Goal: Task Accomplishment & Management: Use online tool/utility

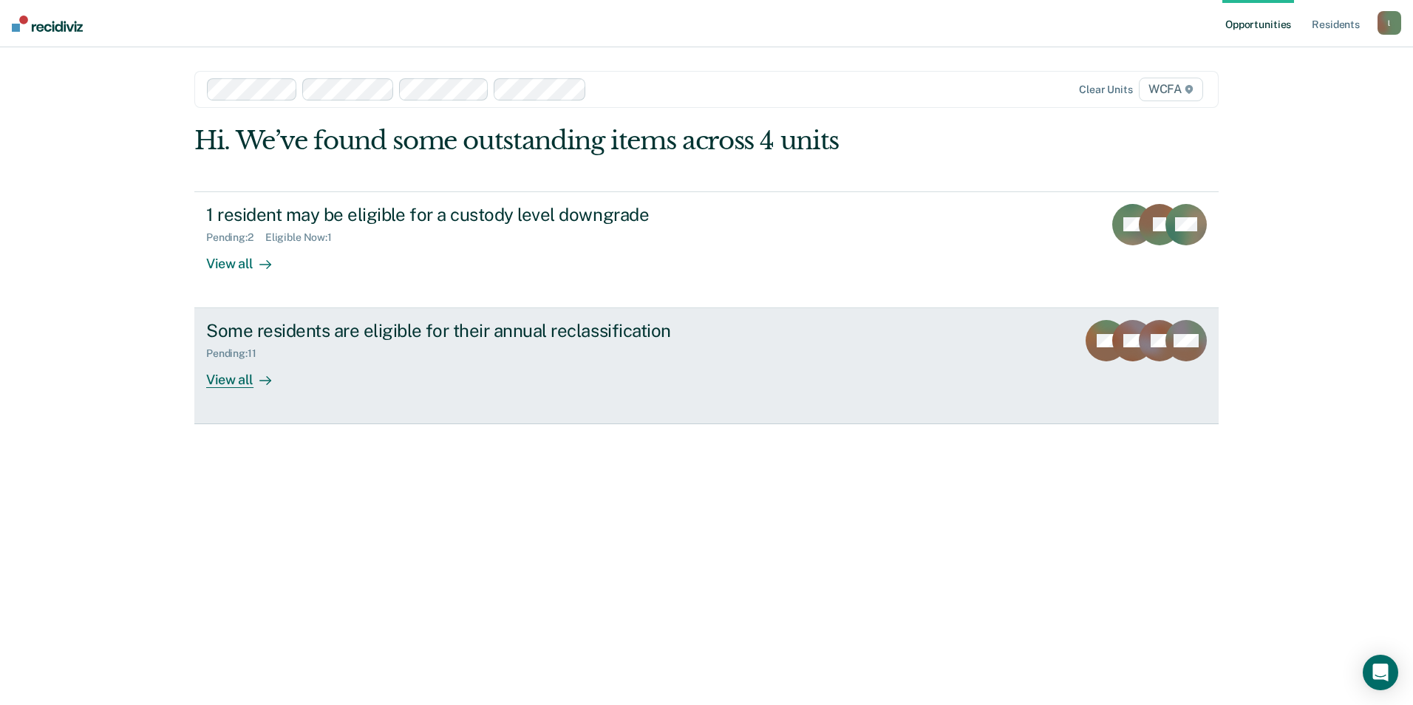
click at [406, 327] on div "Some residents are eligible for their annual reclassification" at bounding box center [465, 330] width 519 height 21
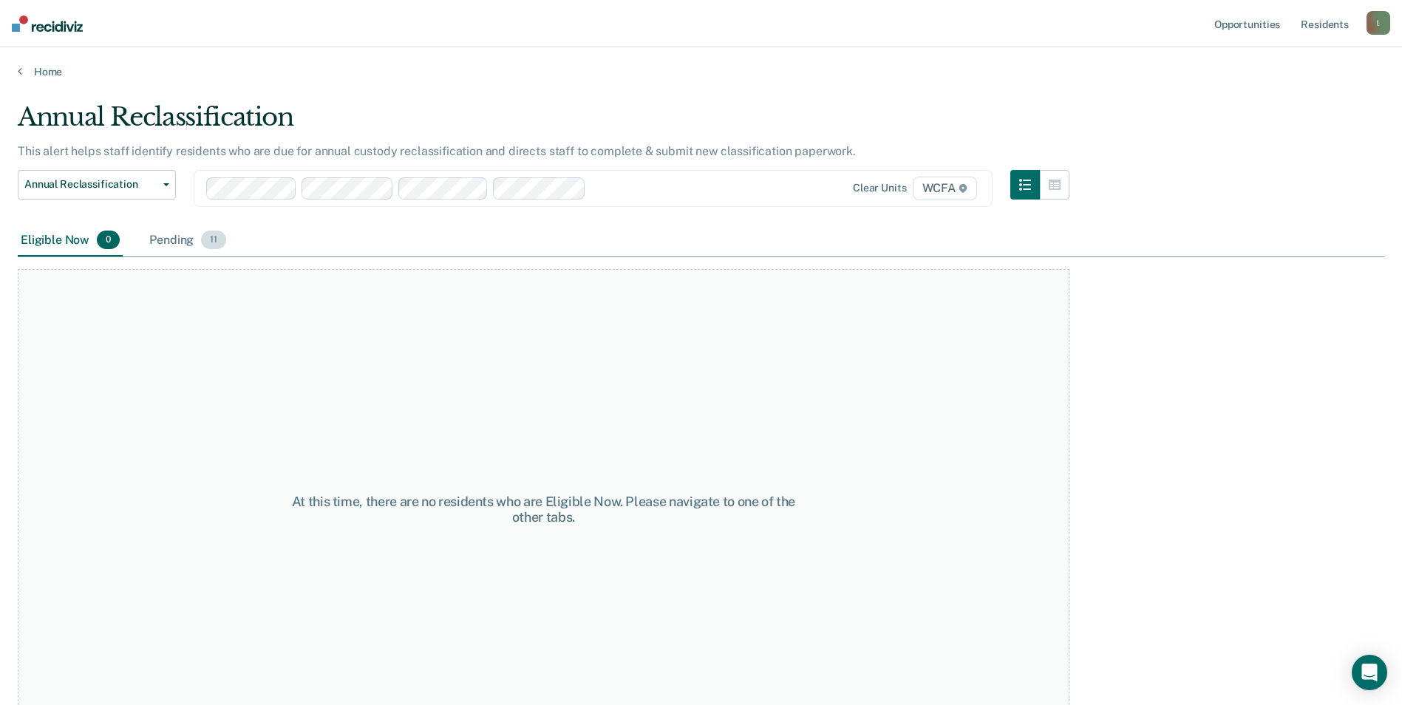
click at [169, 238] on div "Pending 11" at bounding box center [187, 241] width 83 height 33
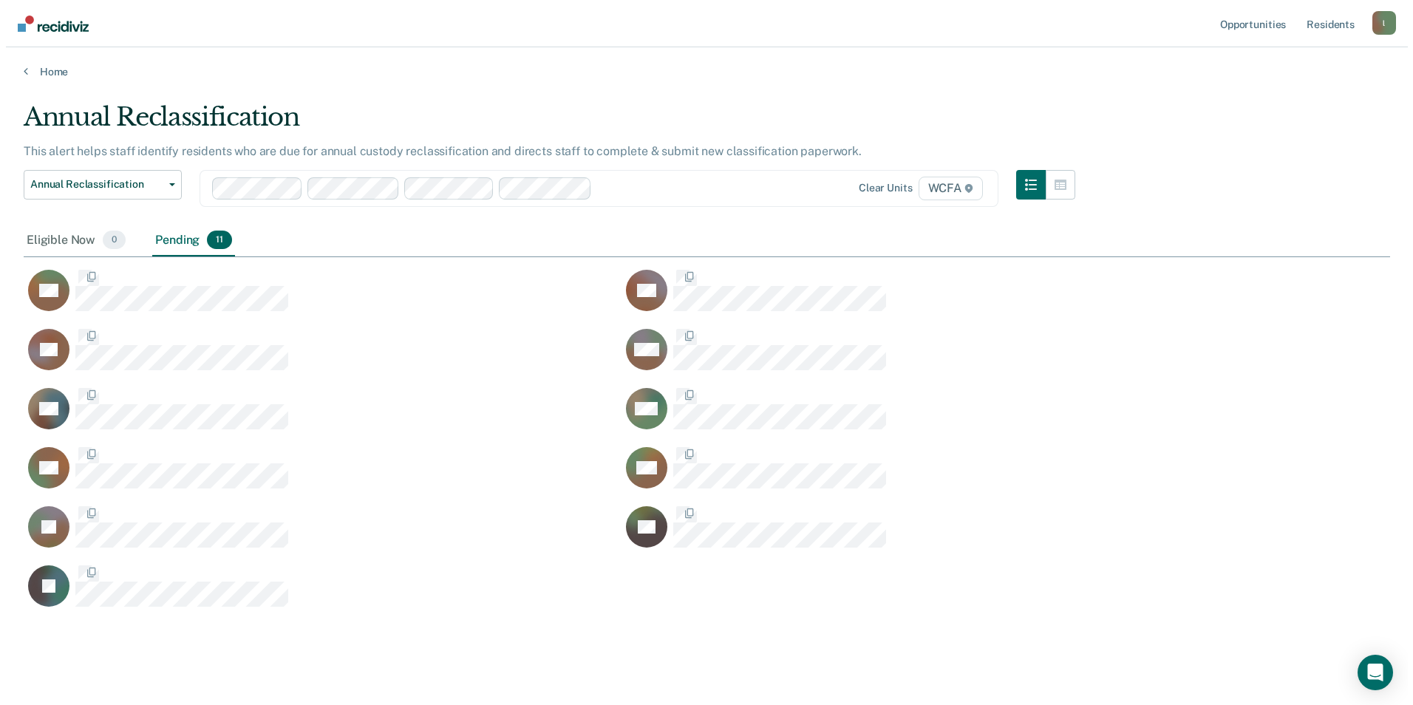
scroll to position [507, 1355]
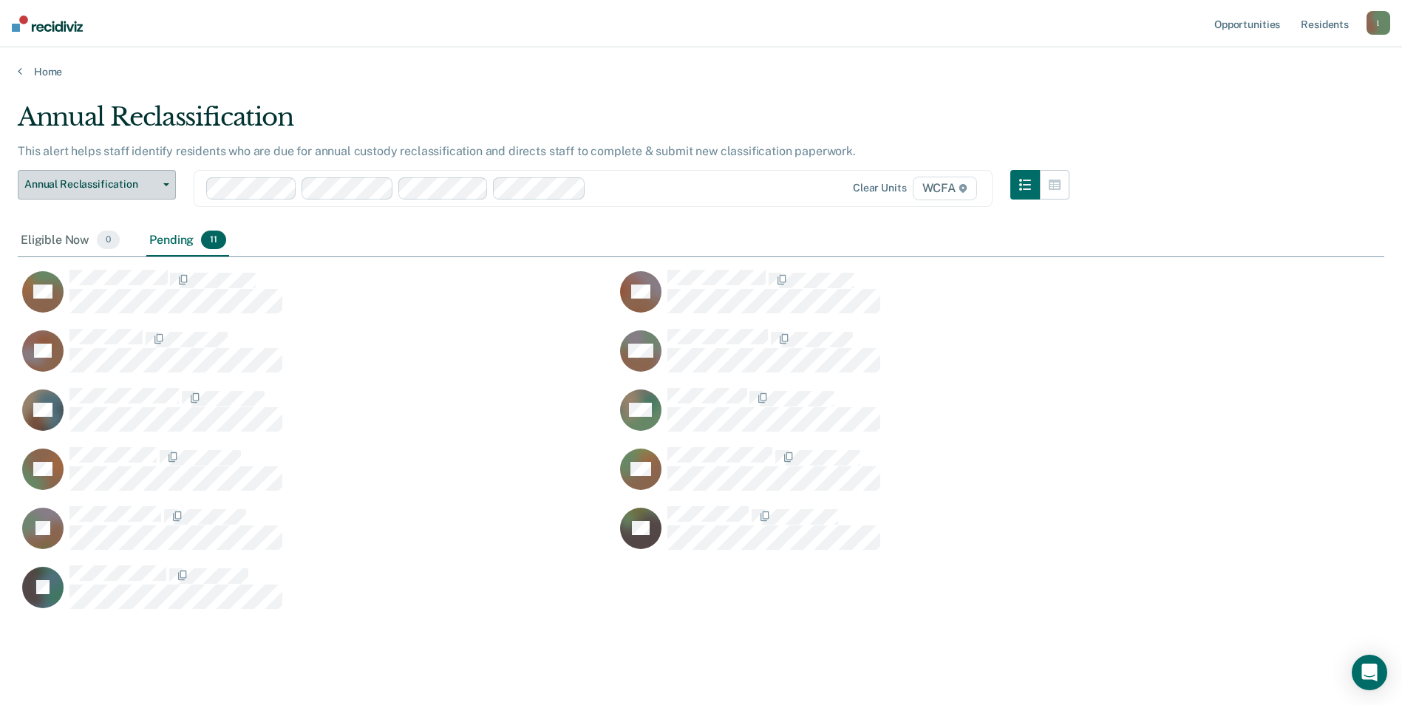
click at [170, 185] on button "Annual Reclassification" at bounding box center [97, 185] width 158 height 30
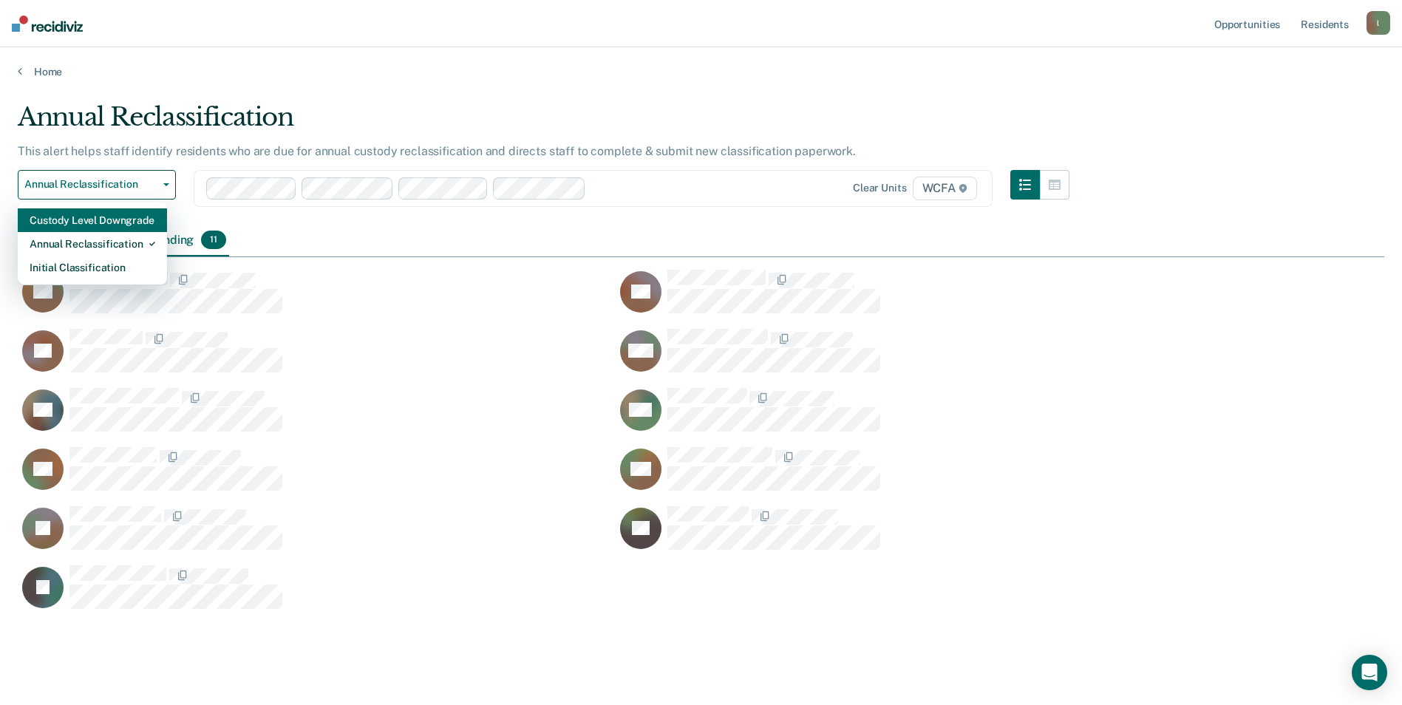
click at [108, 220] on div "Custody Level Downgrade" at bounding box center [93, 220] width 126 height 24
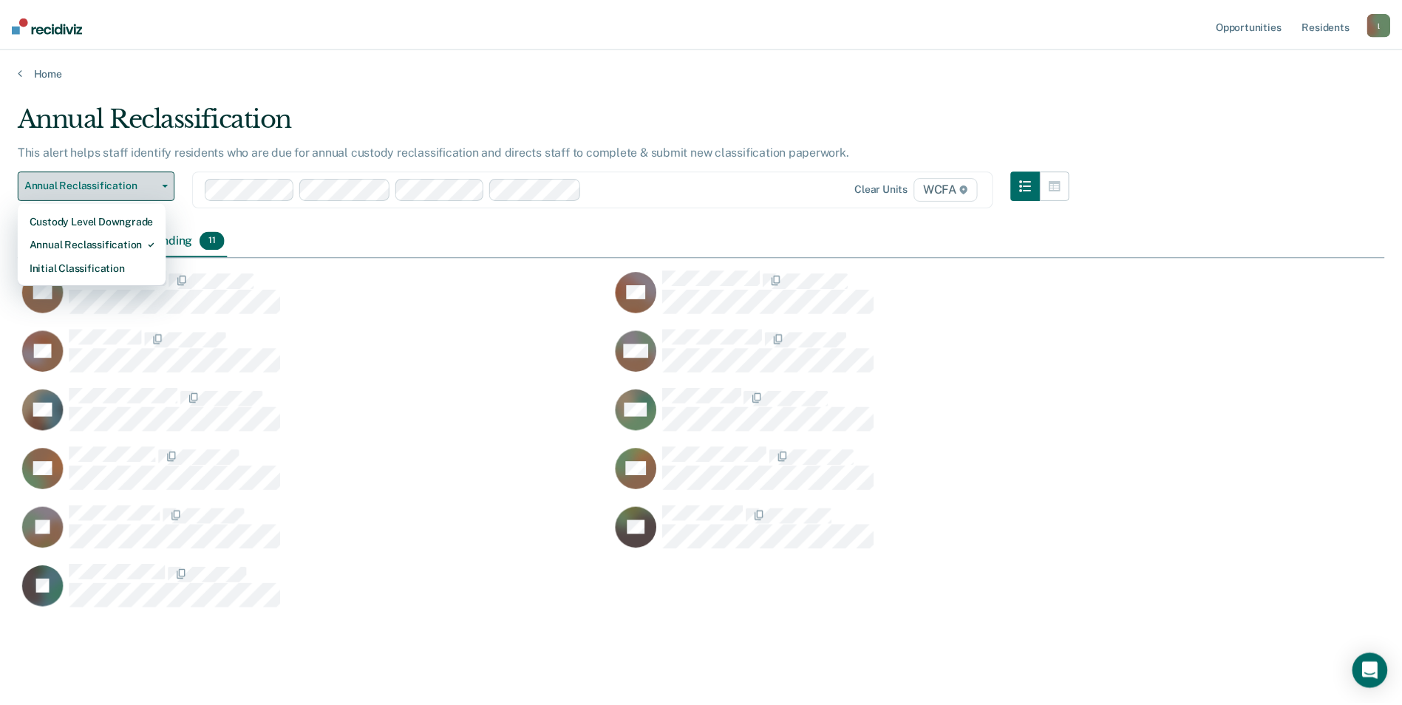
scroll to position [12, 12]
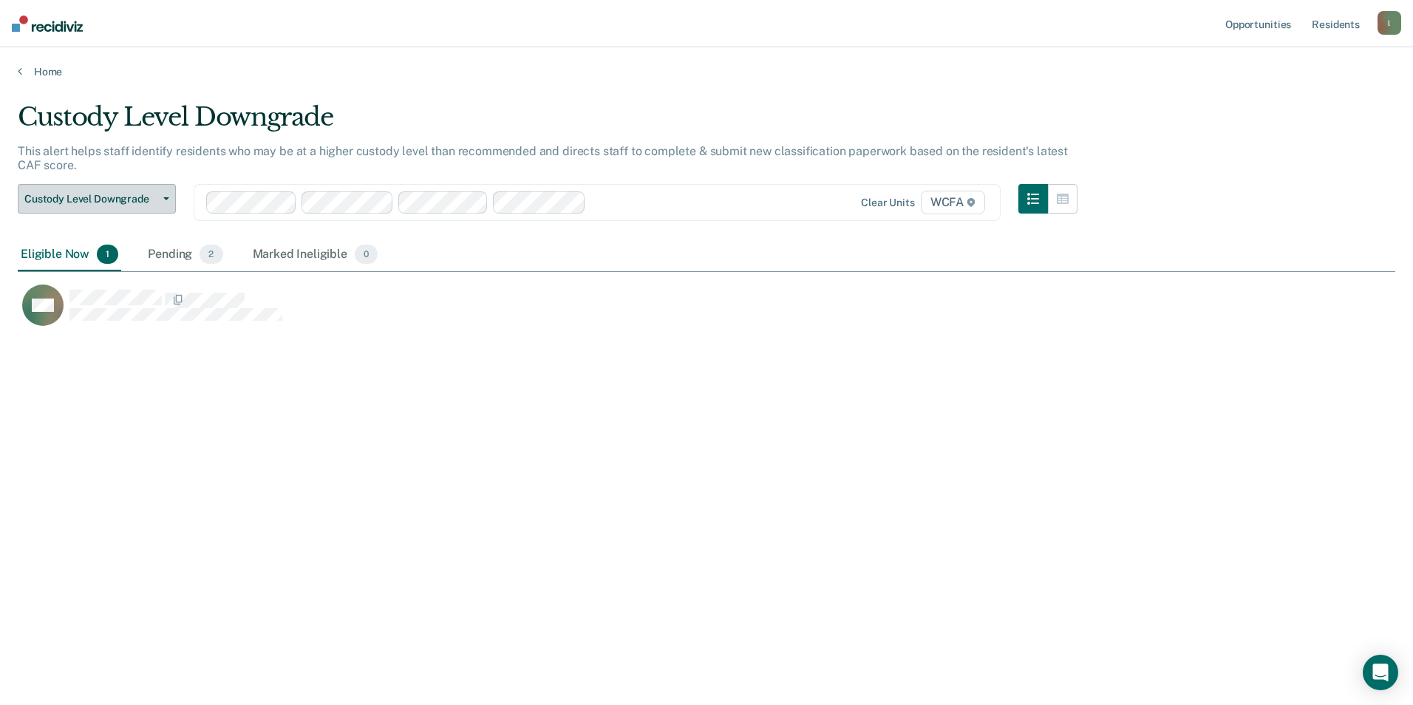
click at [164, 198] on icon "button" at bounding box center [166, 198] width 6 height 3
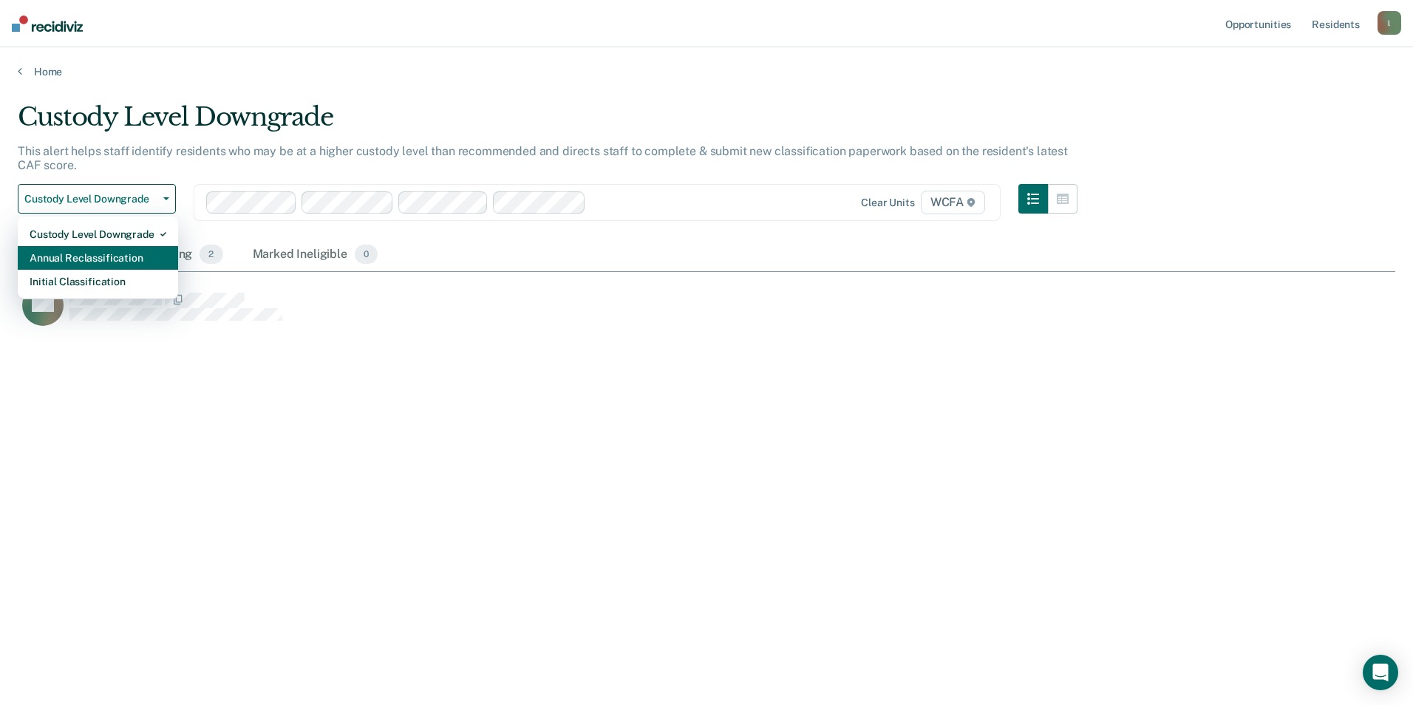
click at [101, 256] on div "Annual Reclassification" at bounding box center [98, 258] width 137 height 24
